Goal: Check status: Check status

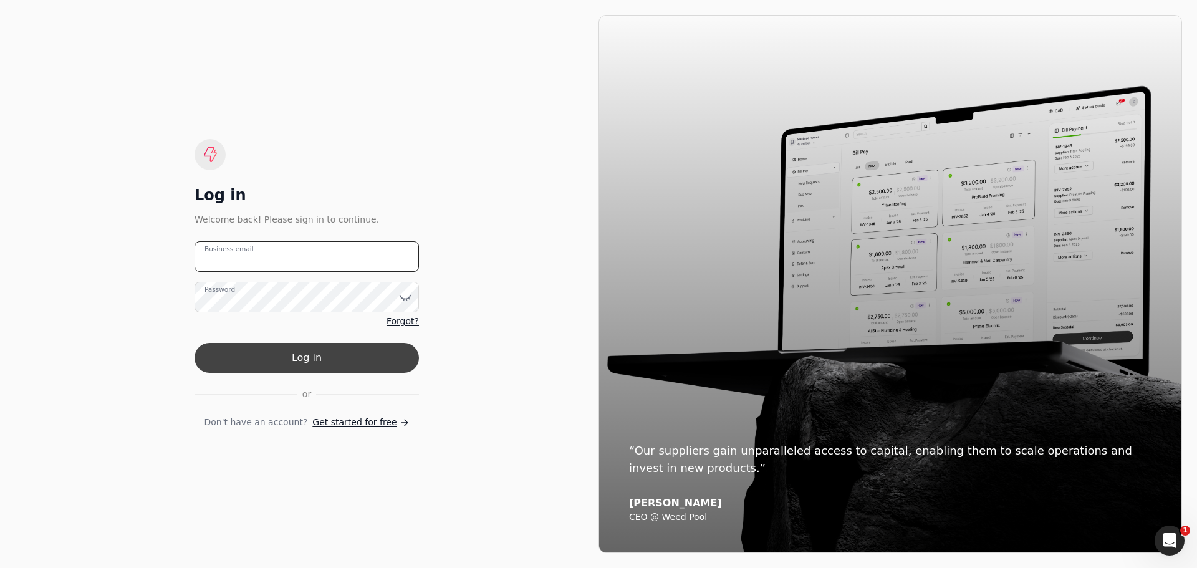
type email "[EMAIL_ADDRESS][PERSON_NAME][DOMAIN_NAME]"
click at [314, 362] on button "Log in" at bounding box center [306, 358] width 224 height 30
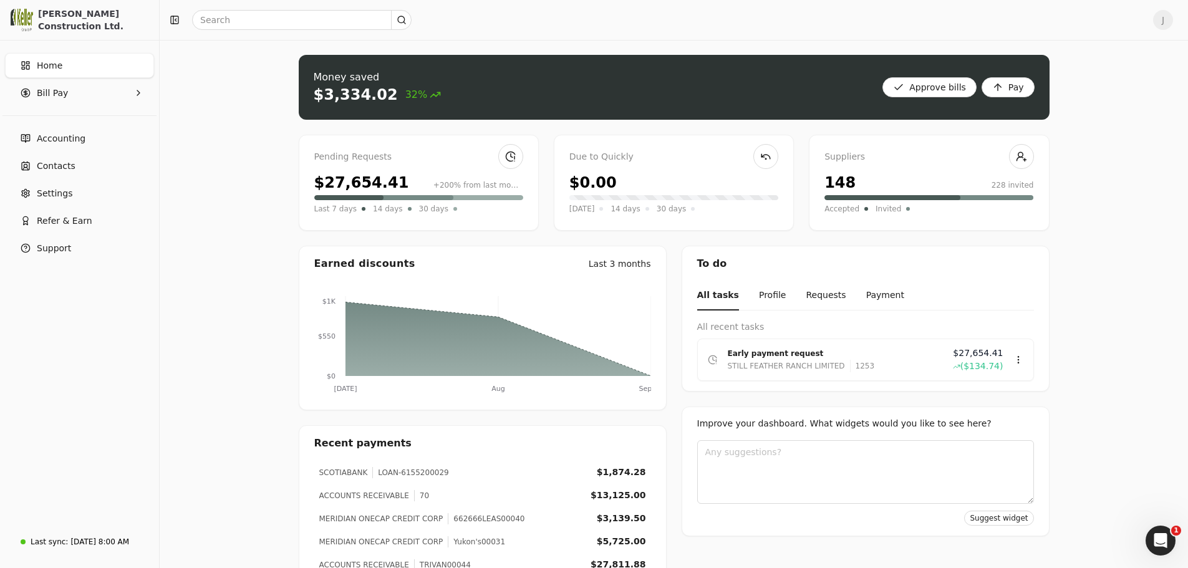
click at [214, 186] on div "Money saved $3,334.02 32% Approve bills Pay Pending Requests $27,654.41 +200% f…" at bounding box center [674, 378] width 1028 height 677
click at [365, 182] on div "$27,654.41" at bounding box center [361, 182] width 95 height 22
click at [396, 165] on div "Pending Requests $27,654.41 +200% from last month Last 7 days 14 days 30 days" at bounding box center [419, 183] width 240 height 96
click at [335, 178] on div "$27,654.41" at bounding box center [361, 182] width 95 height 22
